Goal: Obtain resource: Obtain resource

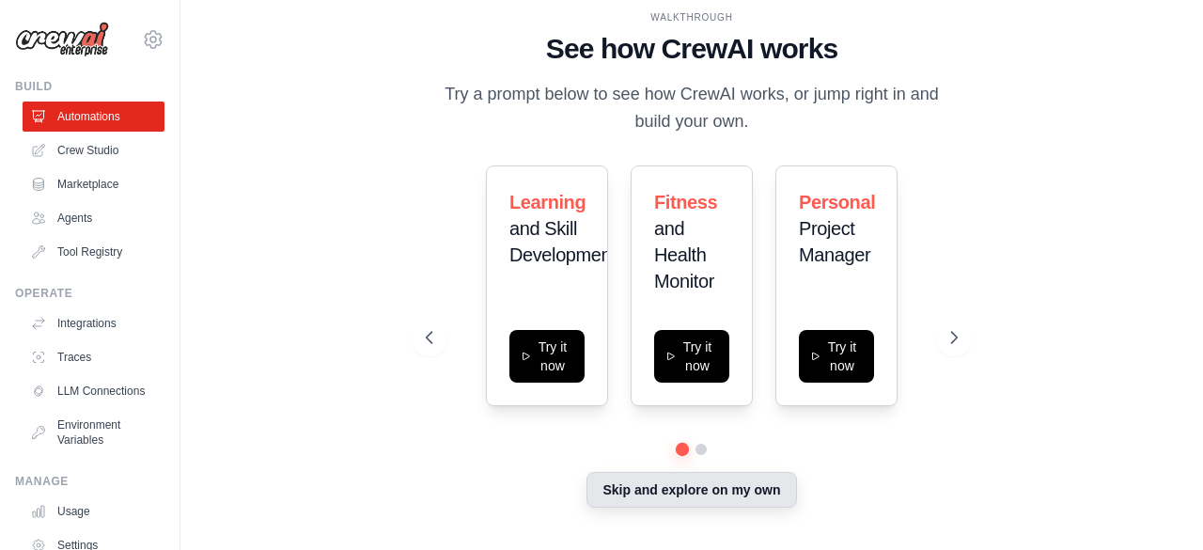
click at [725, 494] on button "Skip and explore on my own" at bounding box center [691, 490] width 210 height 36
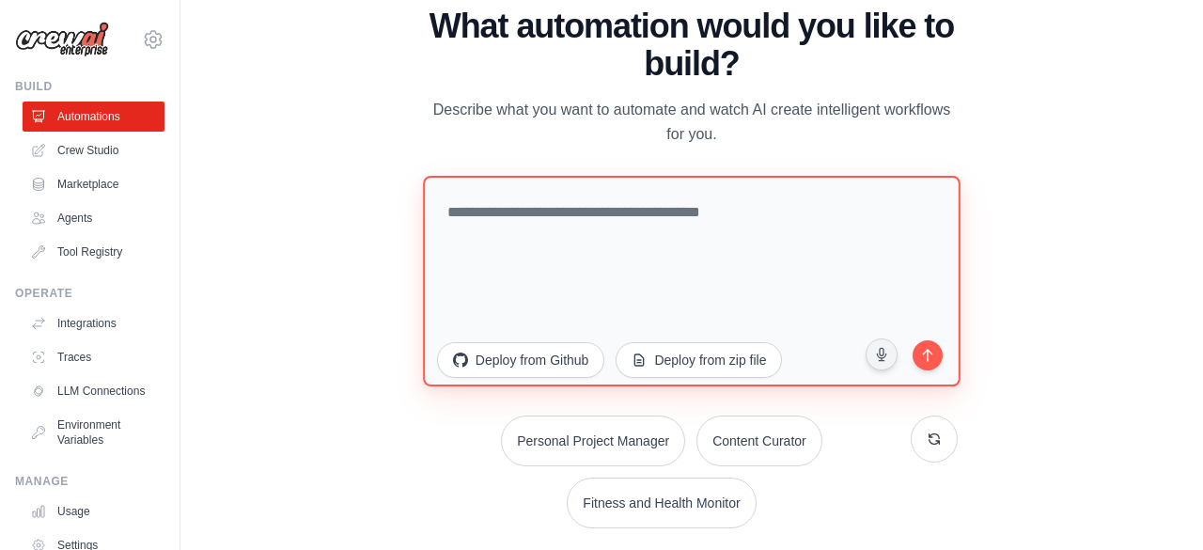
click at [719, 213] on textarea at bounding box center [692, 280] width 538 height 210
type textarea "**********"
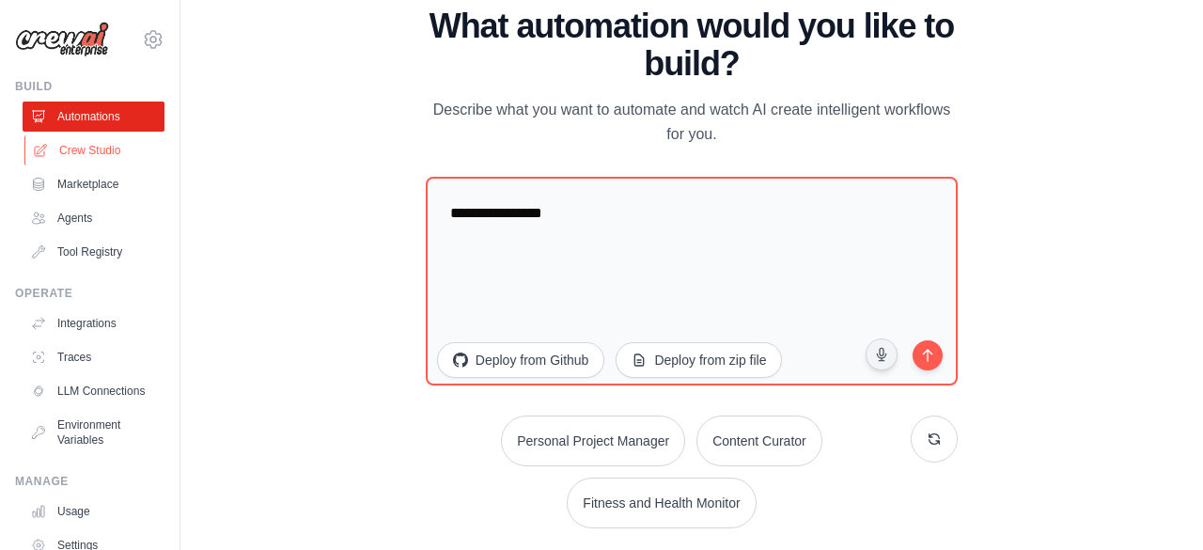
click at [83, 151] on link "Crew Studio" at bounding box center [95, 150] width 142 height 30
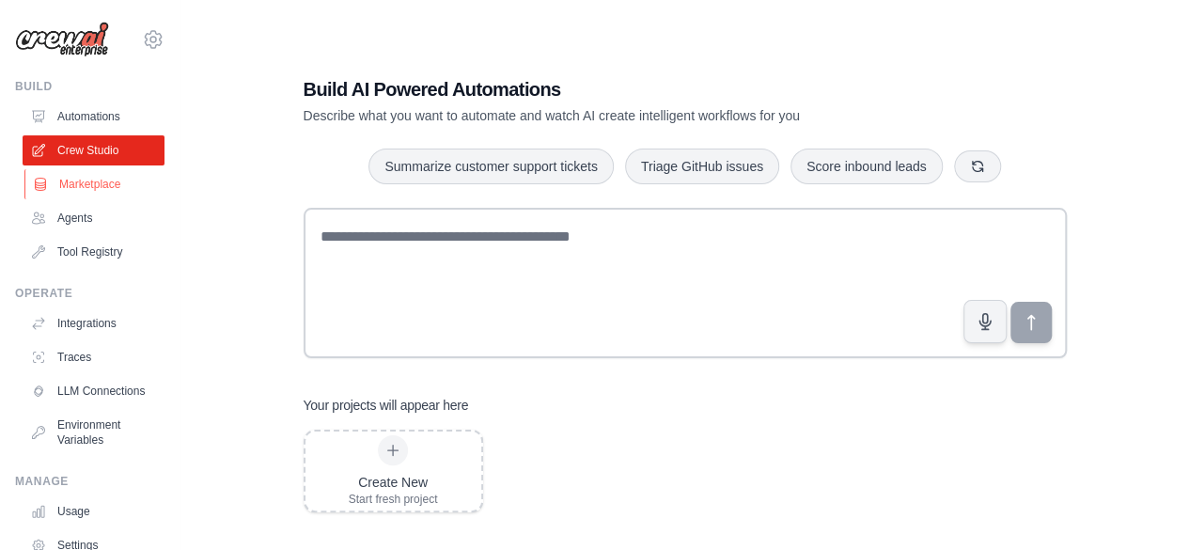
click at [104, 183] on link "Marketplace" at bounding box center [95, 184] width 142 height 30
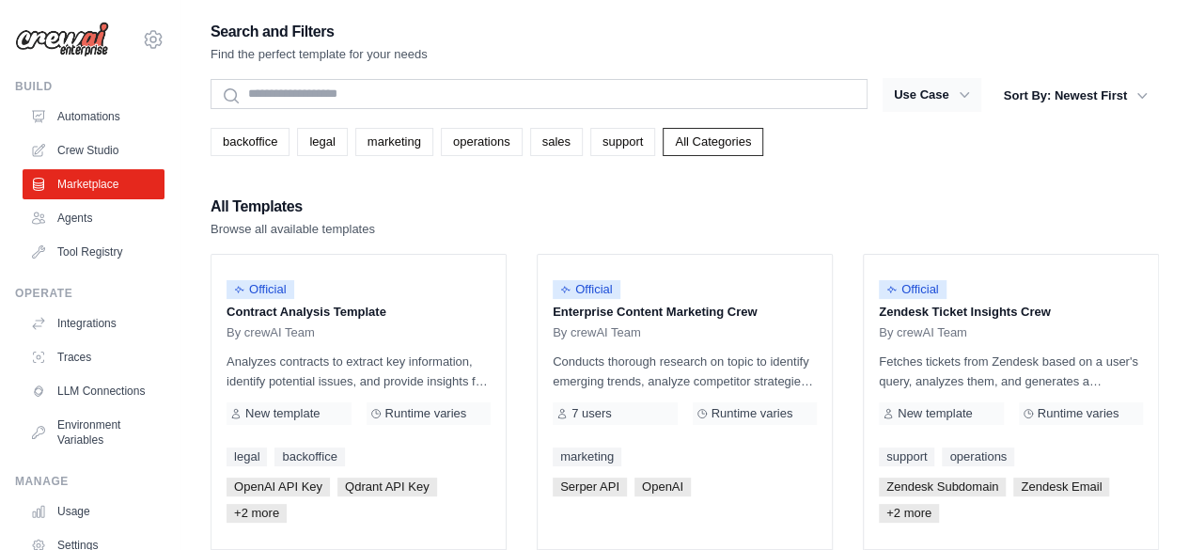
click at [930, 91] on button "Use Case" at bounding box center [931, 95] width 99 height 34
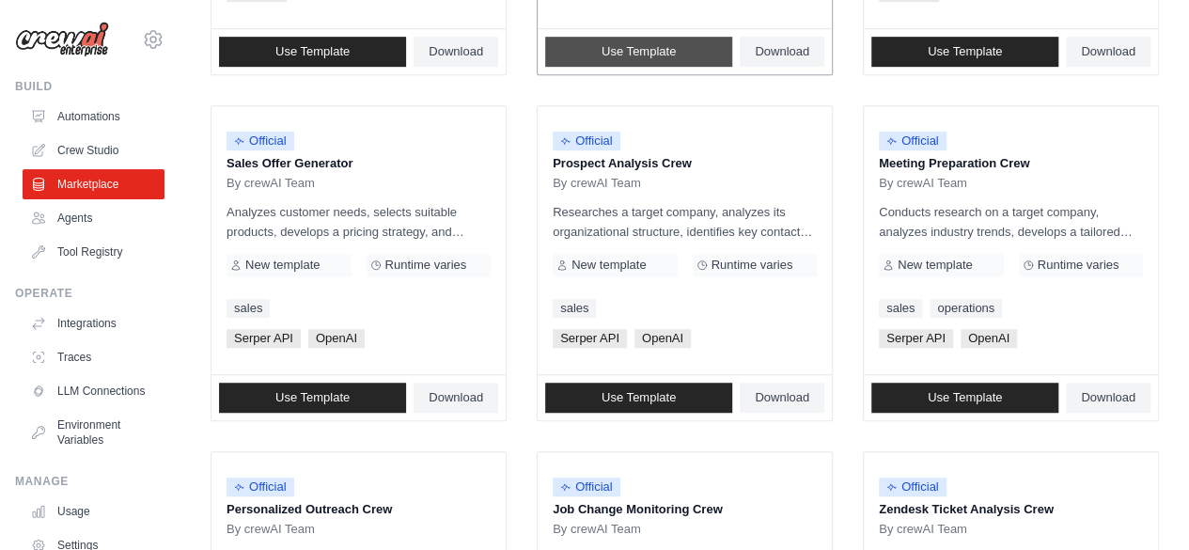
scroll to position [564, 0]
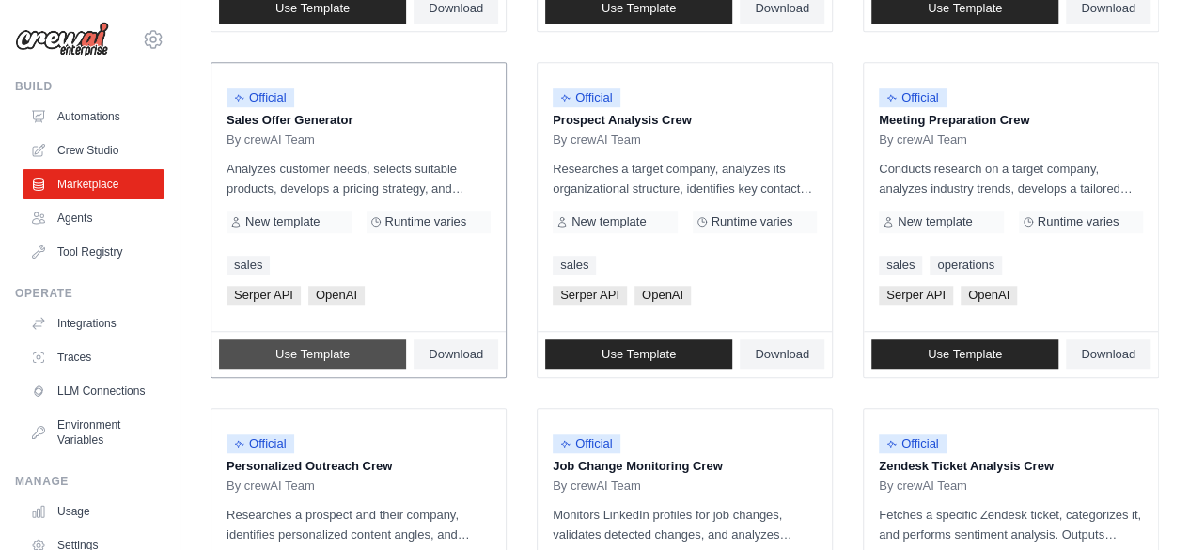
click at [337, 347] on span "Use Template" at bounding box center [312, 354] width 74 height 15
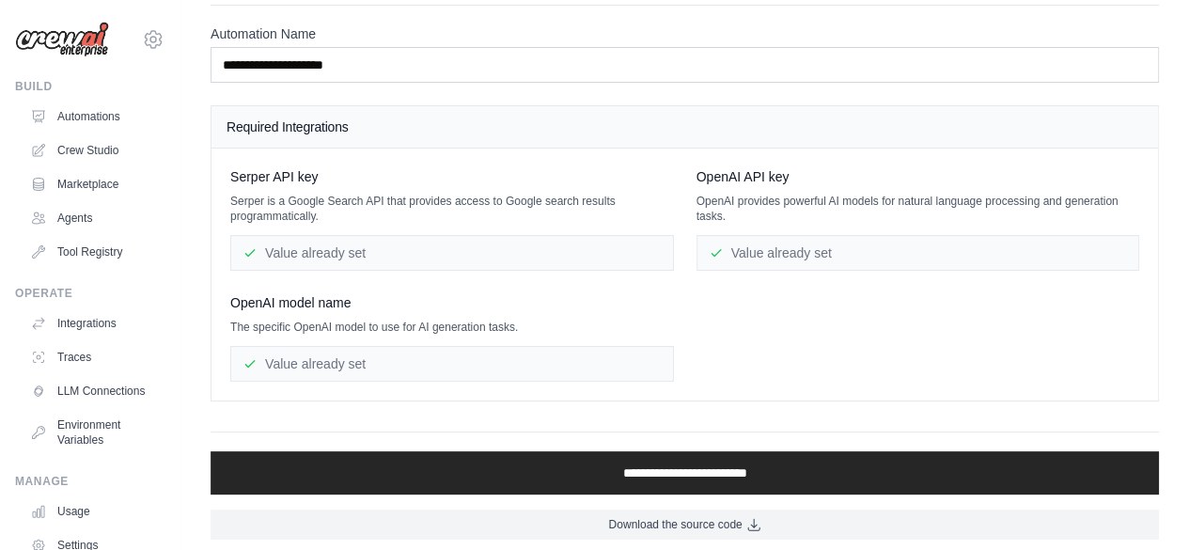
scroll to position [101, 0]
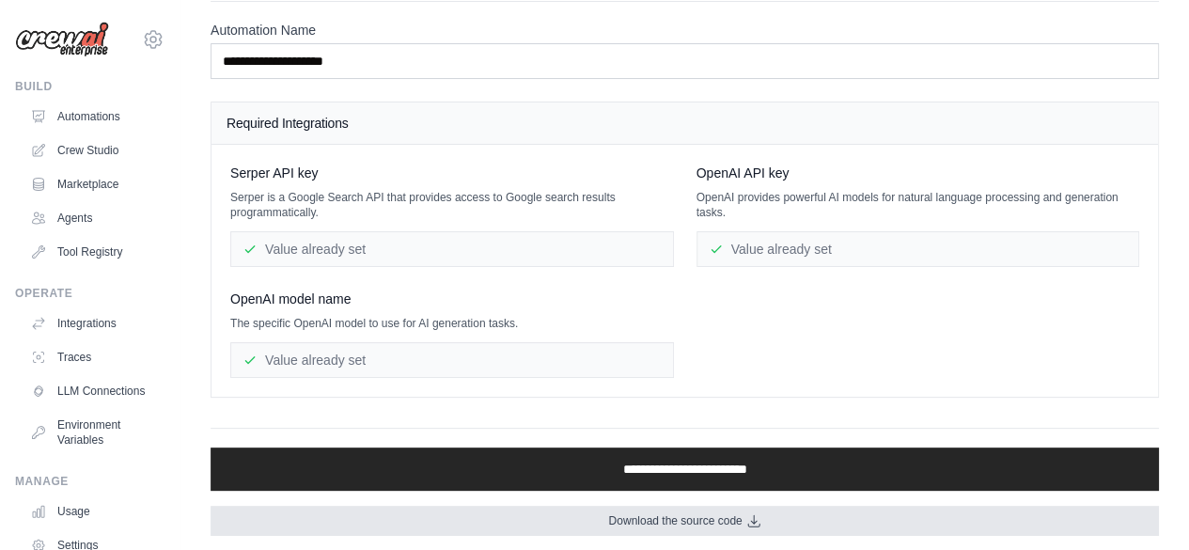
click at [682, 514] on span "Download the source code" at bounding box center [674, 520] width 133 height 15
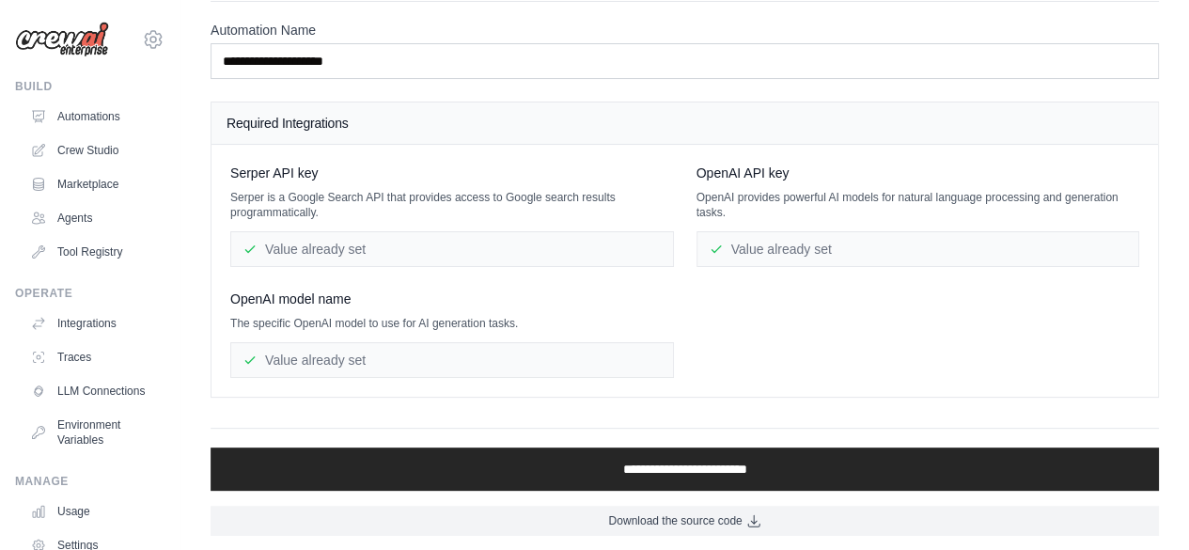
click at [329, 257] on div "Value already set" at bounding box center [452, 249] width 444 height 36
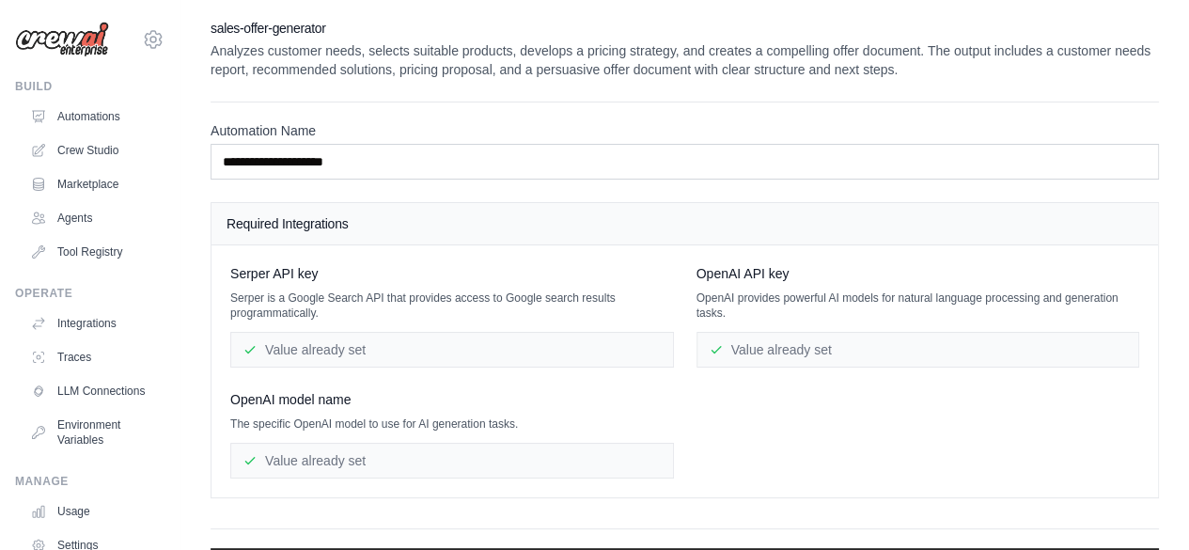
scroll to position [0, 0]
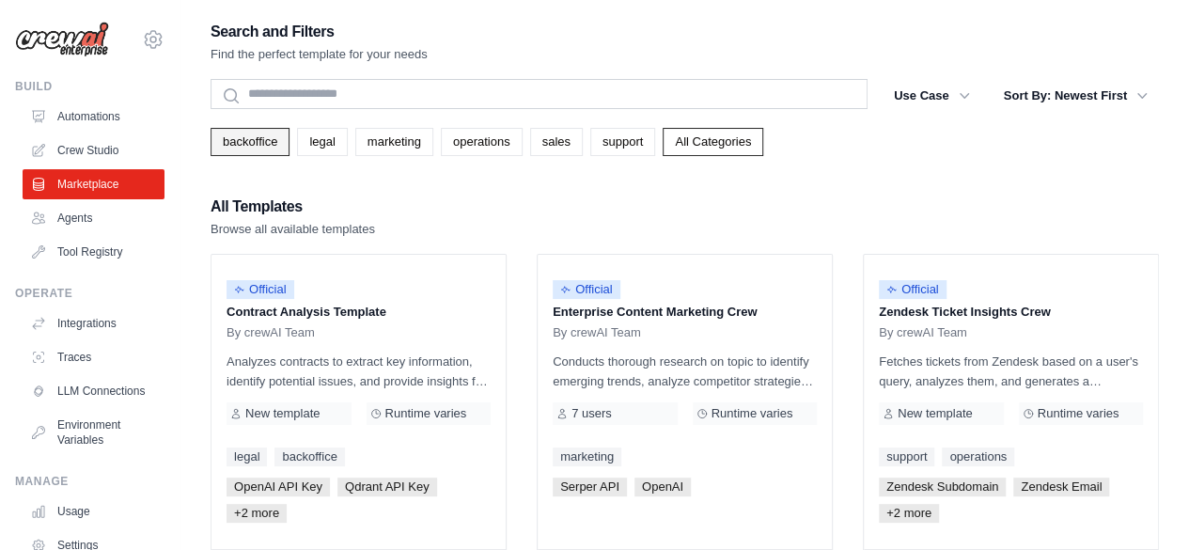
click at [243, 148] on link "backoffice" at bounding box center [249, 142] width 79 height 28
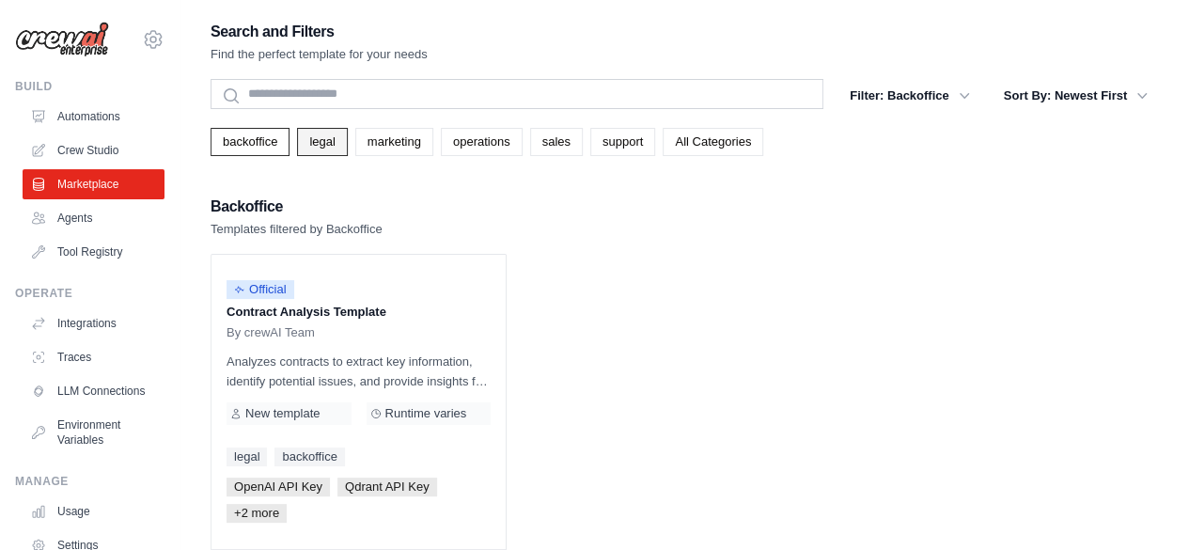
click at [320, 139] on link "legal" at bounding box center [322, 142] width 50 height 28
click at [379, 140] on link "marketing" at bounding box center [394, 142] width 78 height 28
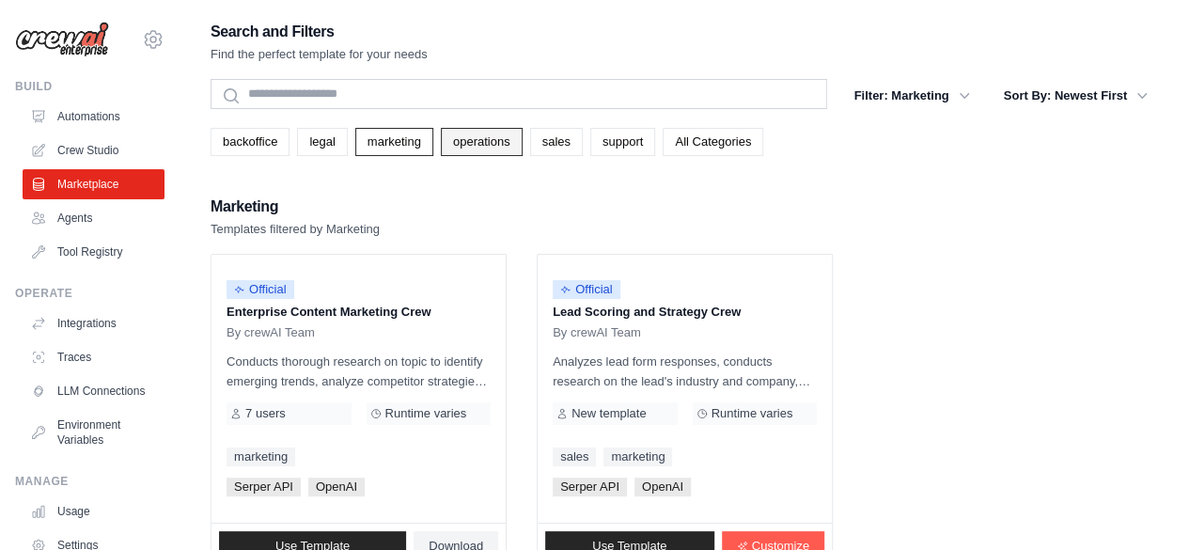
click at [478, 148] on link "operations" at bounding box center [482, 142] width 82 height 28
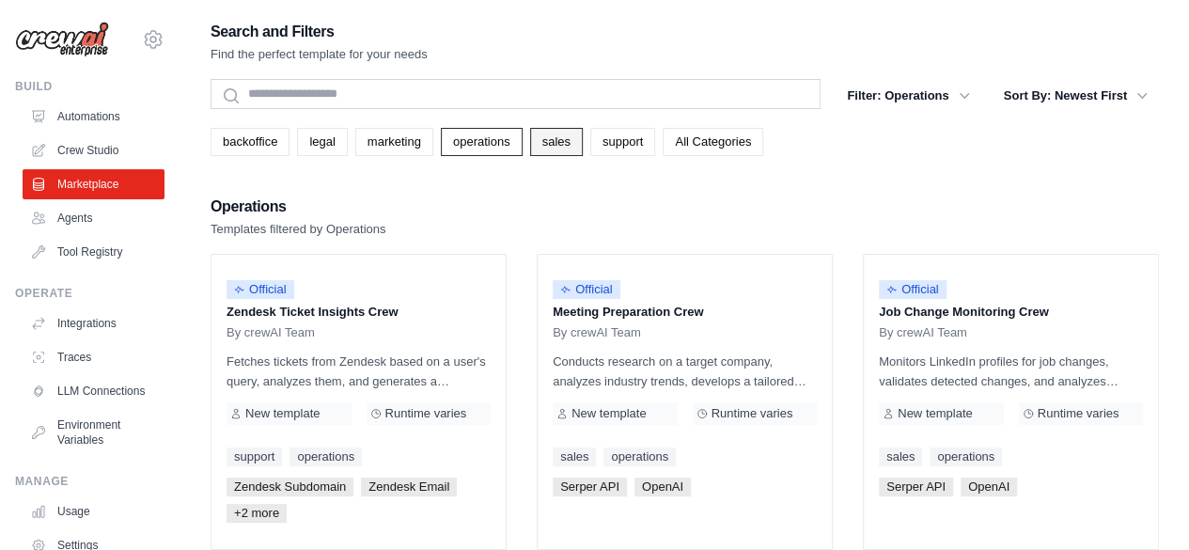
click at [550, 144] on link "sales" at bounding box center [556, 142] width 53 height 28
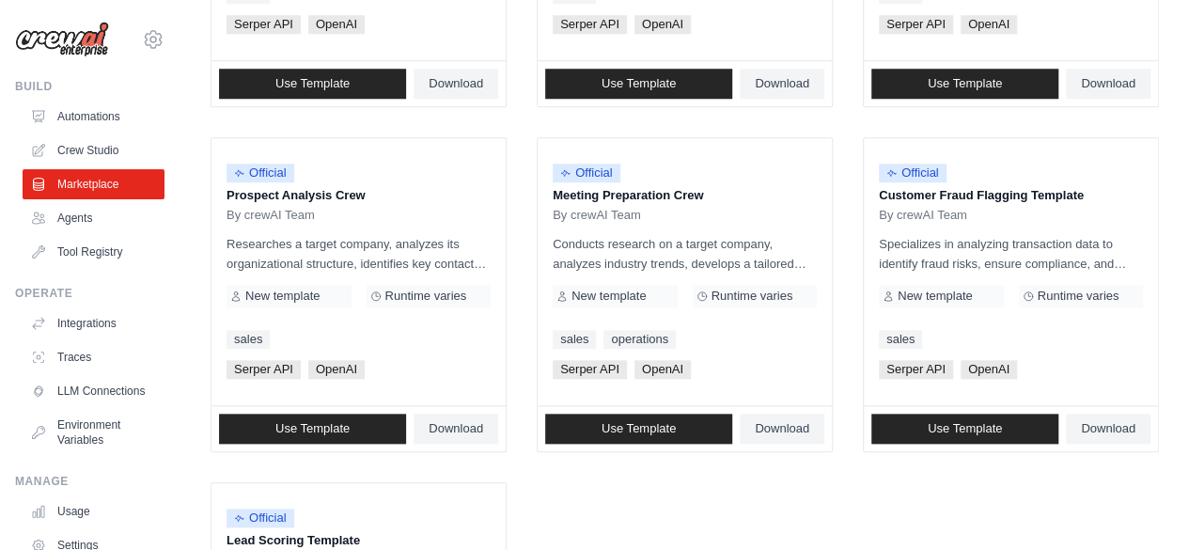
scroll to position [846, 0]
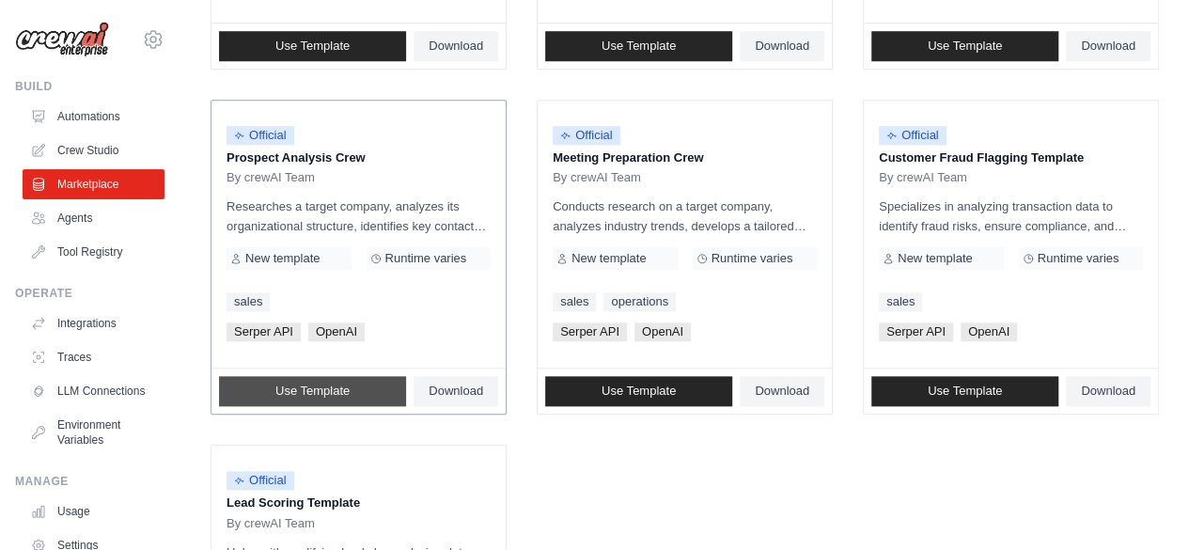
click at [319, 392] on span "Use Template" at bounding box center [312, 390] width 74 height 15
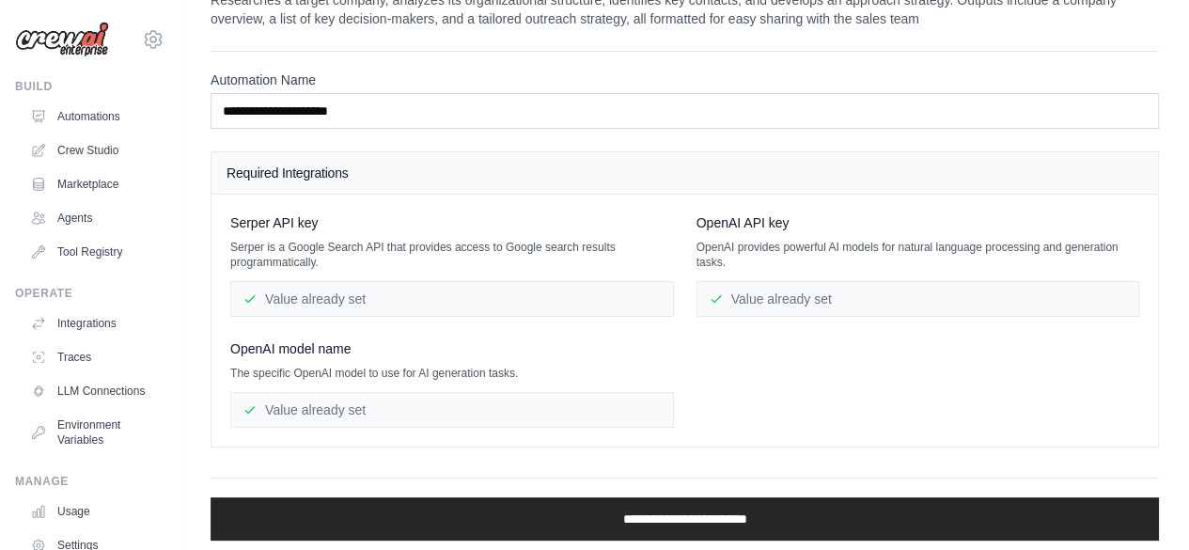
scroll to position [101, 0]
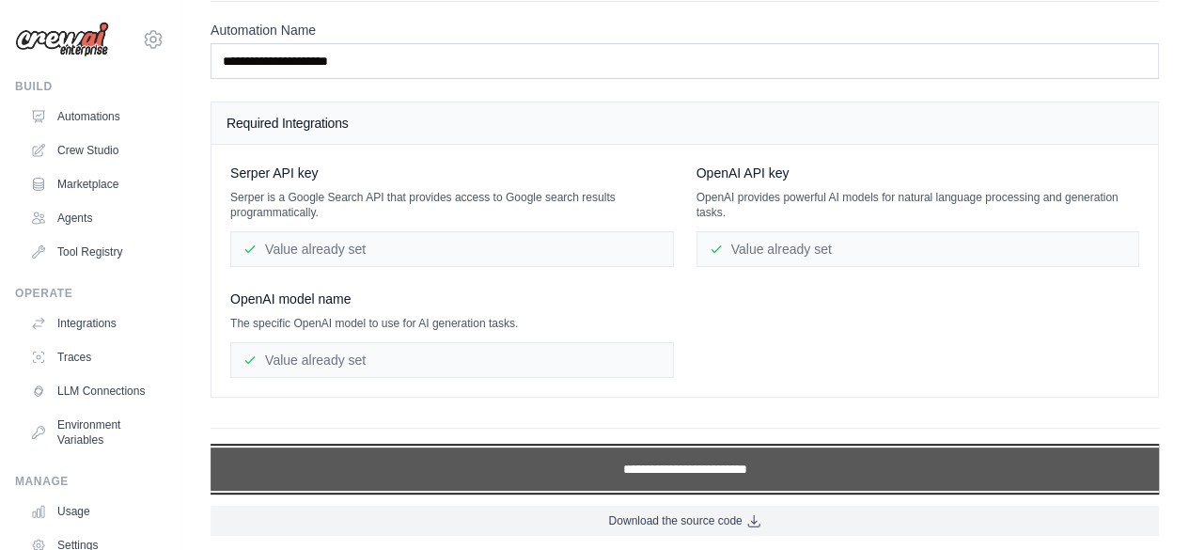
click at [675, 452] on input "**********" at bounding box center [684, 468] width 948 height 43
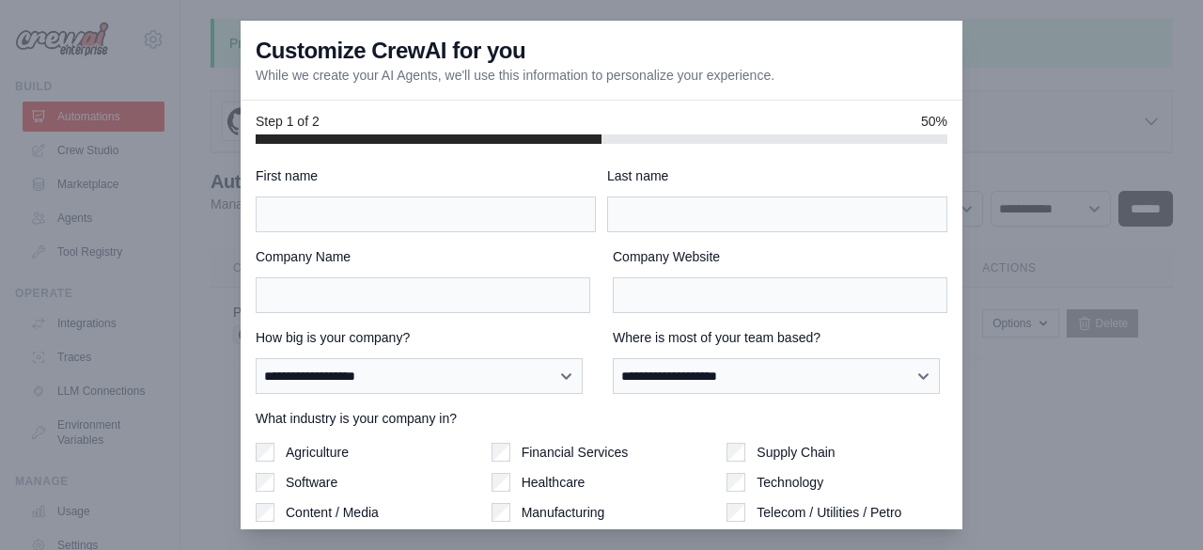
scroll to position [152, 0]
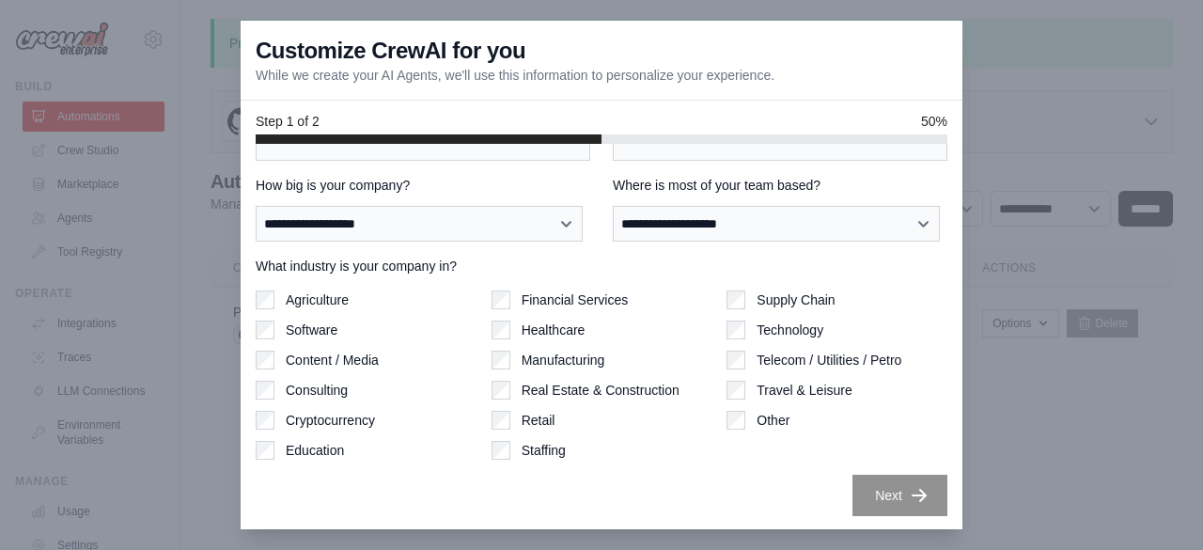
click at [1017, 265] on div at bounding box center [601, 275] width 1203 height 550
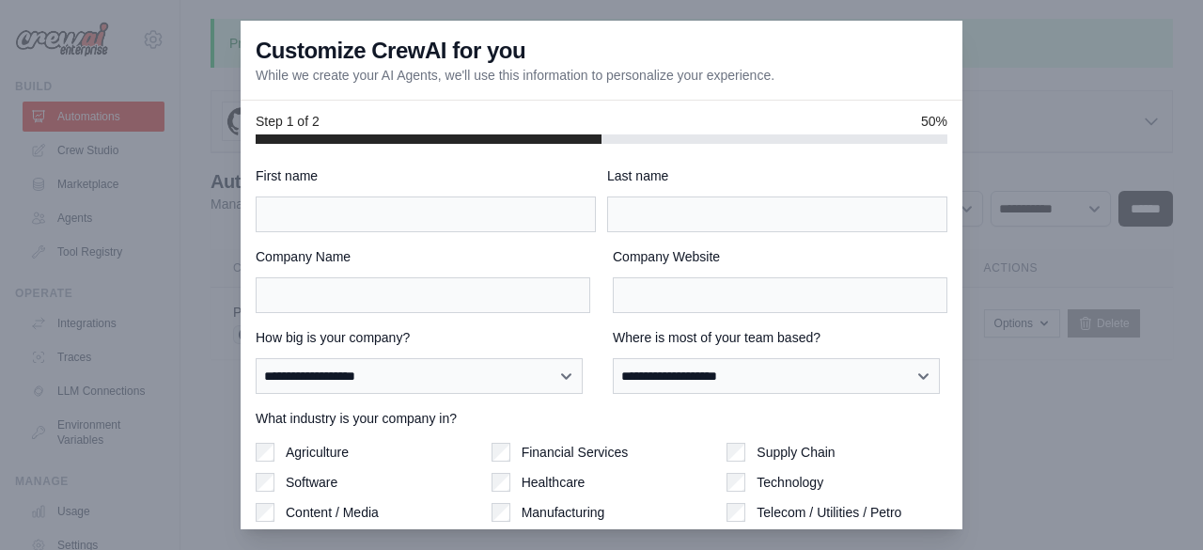
click at [1030, 48] on div at bounding box center [601, 275] width 1203 height 550
click at [201, 54] on div at bounding box center [601, 275] width 1203 height 550
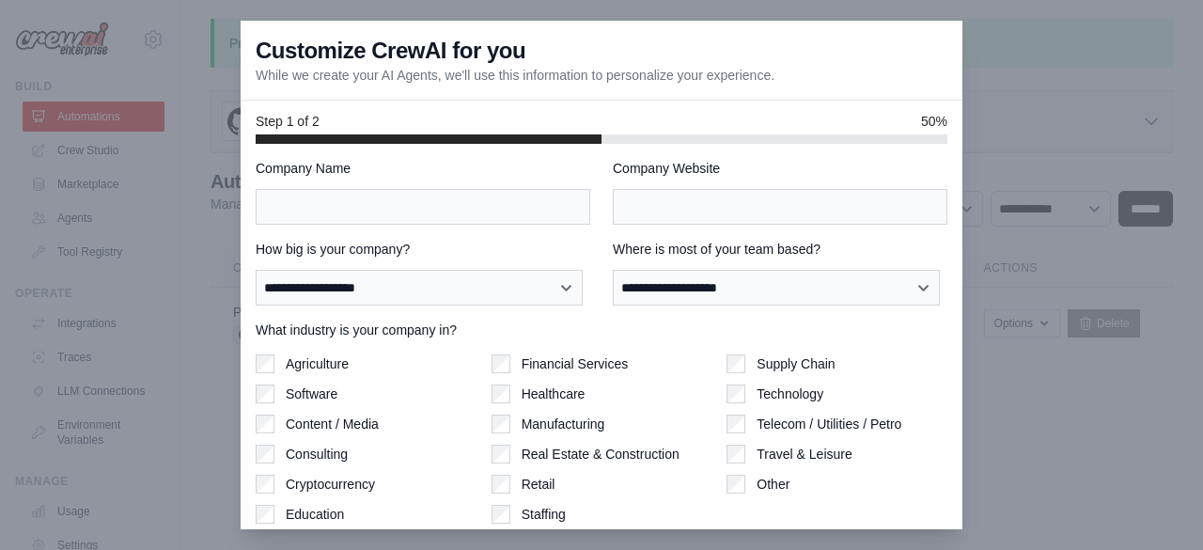
scroll to position [152, 0]
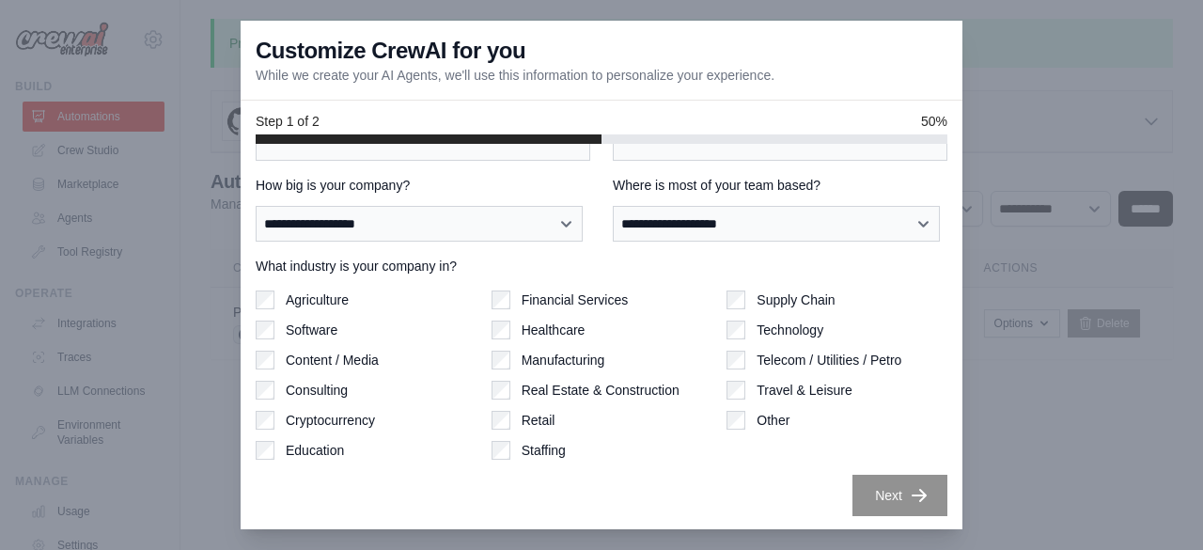
click at [1073, 415] on div at bounding box center [601, 275] width 1203 height 550
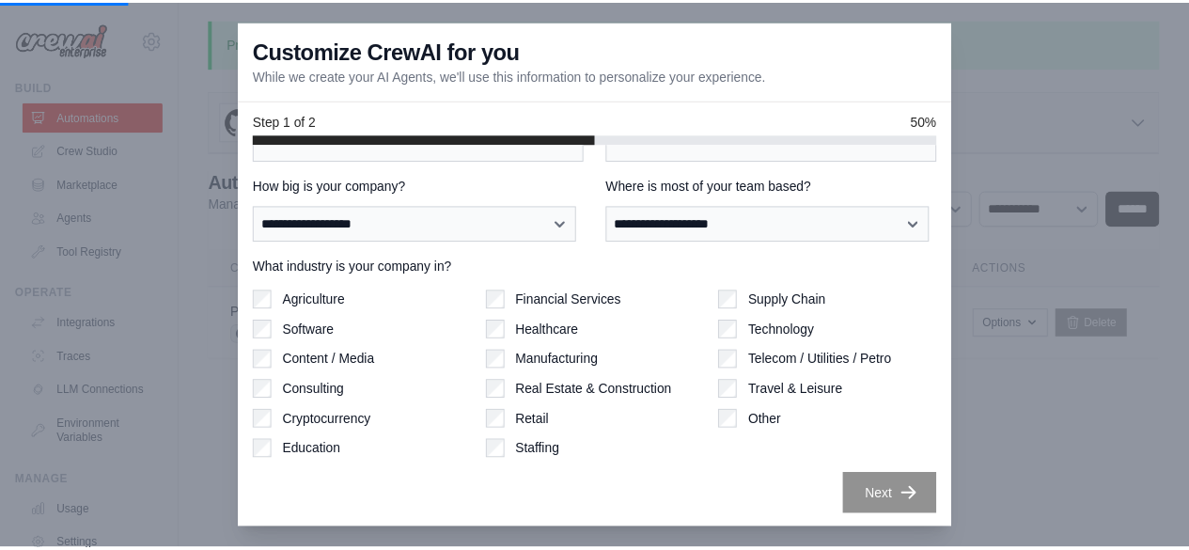
scroll to position [101, 0]
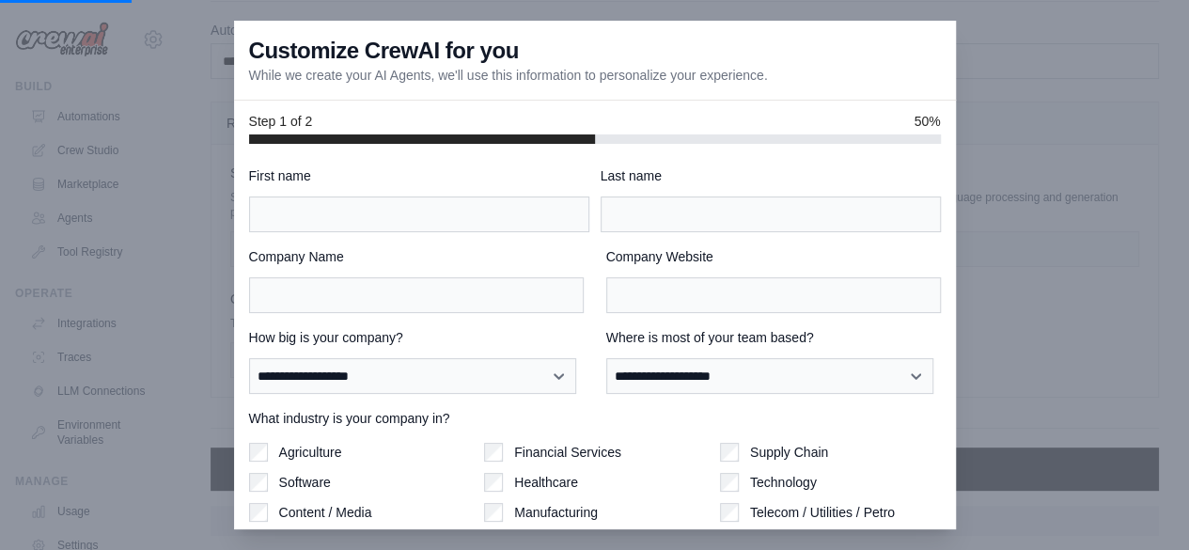
scroll to position [846, 0]
